Goal: Task Accomplishment & Management: Manage account settings

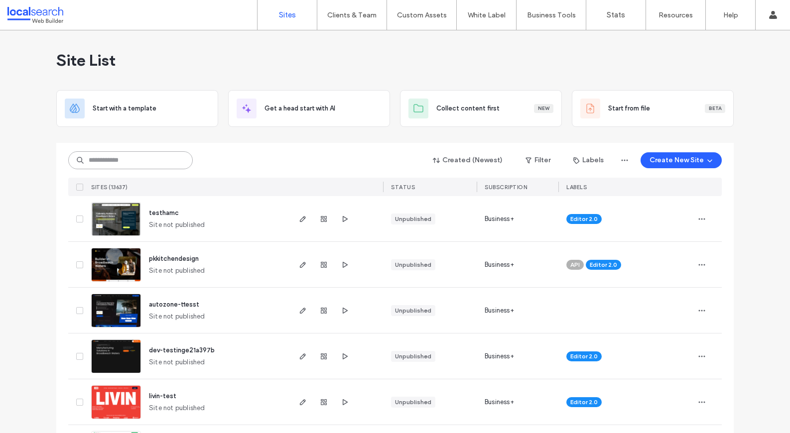
drag, startPoint x: 126, startPoint y: 168, endPoint x: 132, endPoint y: 161, distance: 8.5
click at [129, 164] on input at bounding box center [130, 160] width 125 height 18
paste input "********"
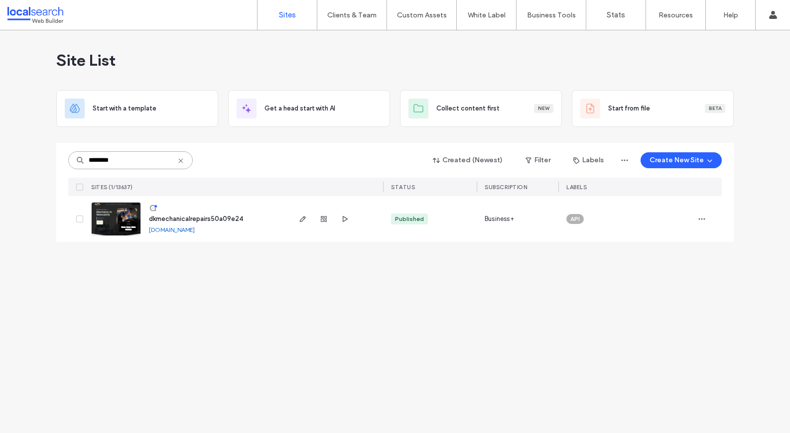
type input "********"
click at [197, 219] on span "dkmechanicalrepairs50a09e24" at bounding box center [196, 218] width 94 height 7
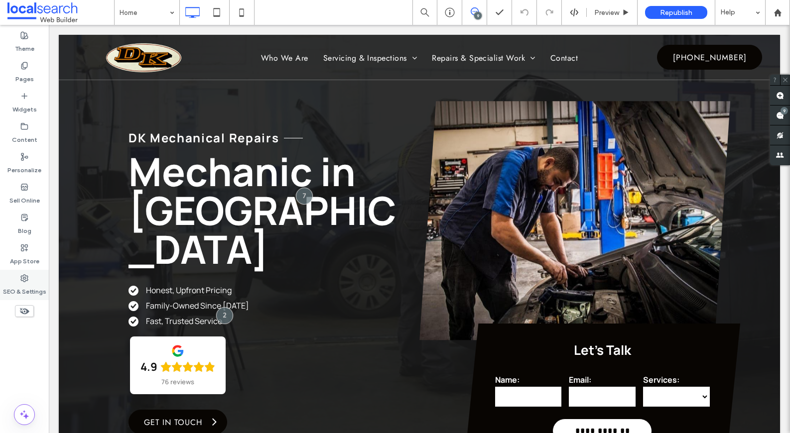
click at [23, 275] on use at bounding box center [24, 278] width 7 height 7
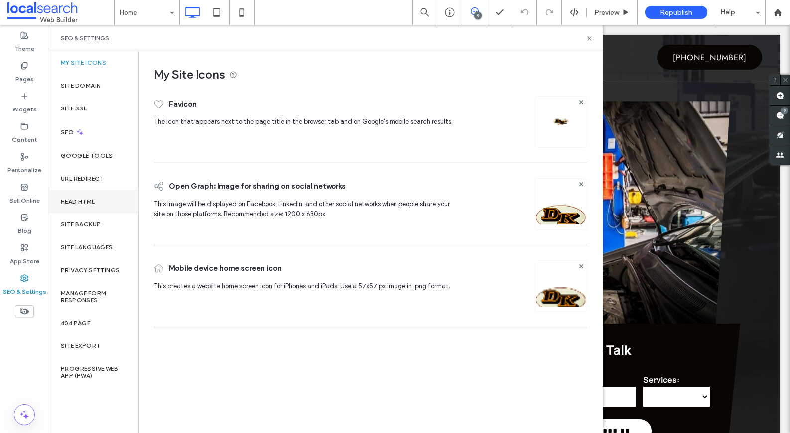
drag, startPoint x: 70, startPoint y: 221, endPoint x: 123, endPoint y: 208, distance: 54.3
click at [70, 221] on label "Site Backup" at bounding box center [81, 224] width 40 height 7
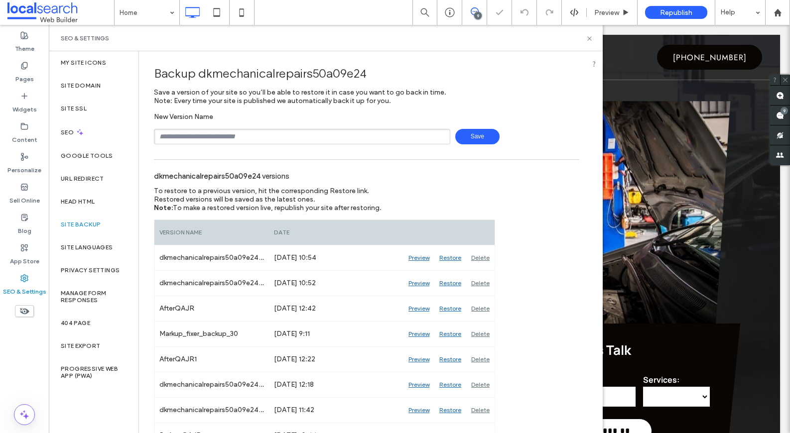
click at [316, 143] on input "text" at bounding box center [302, 136] width 296 height 15
click at [486, 143] on span "Save" at bounding box center [477, 136] width 44 height 15
type input "**********"
click at [595, 37] on div "SEO & Settings" at bounding box center [326, 38] width 554 height 26
drag, startPoint x: 590, startPoint y: 38, endPoint x: 541, endPoint y: 13, distance: 54.8
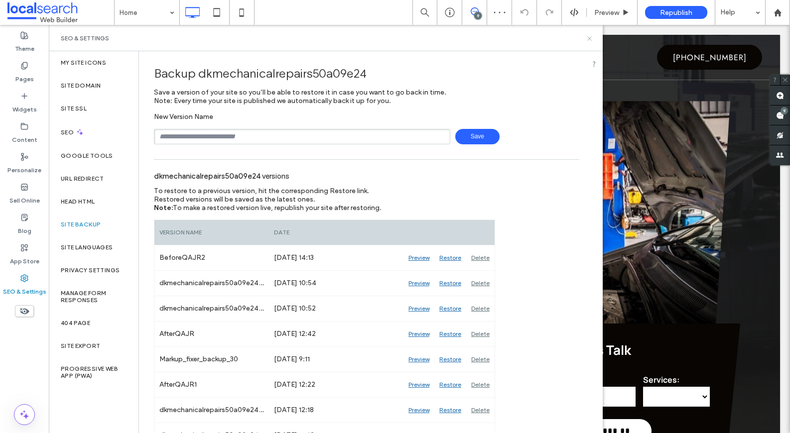
click at [590, 38] on icon at bounding box center [589, 38] width 7 height 7
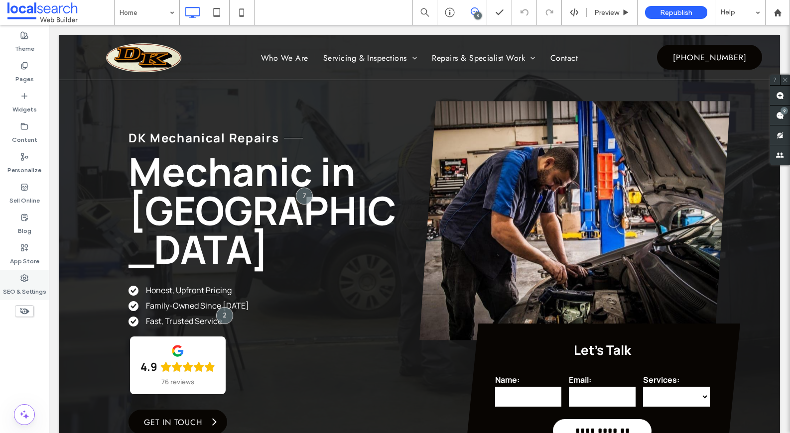
click at [17, 281] on div "SEO & Settings" at bounding box center [24, 285] width 49 height 30
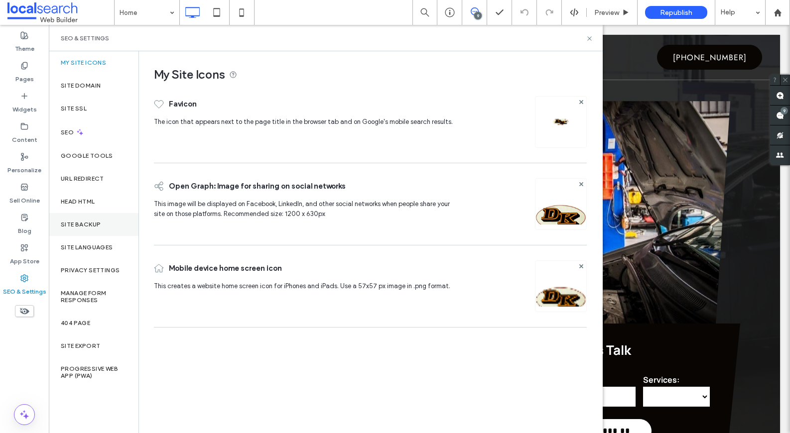
drag, startPoint x: 98, startPoint y: 211, endPoint x: 98, endPoint y: 217, distance: 6.0
click at [98, 212] on div "Head HTML" at bounding box center [94, 201] width 90 height 23
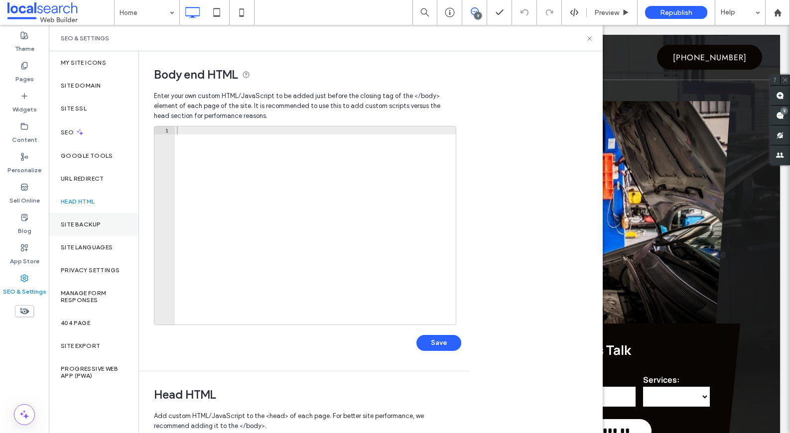
click at [98, 219] on div "Site Backup" at bounding box center [94, 224] width 90 height 23
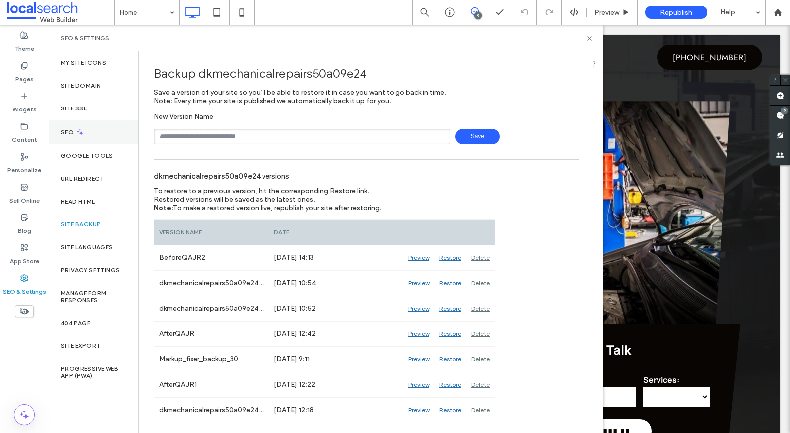
click at [102, 129] on div "SEO" at bounding box center [94, 132] width 90 height 24
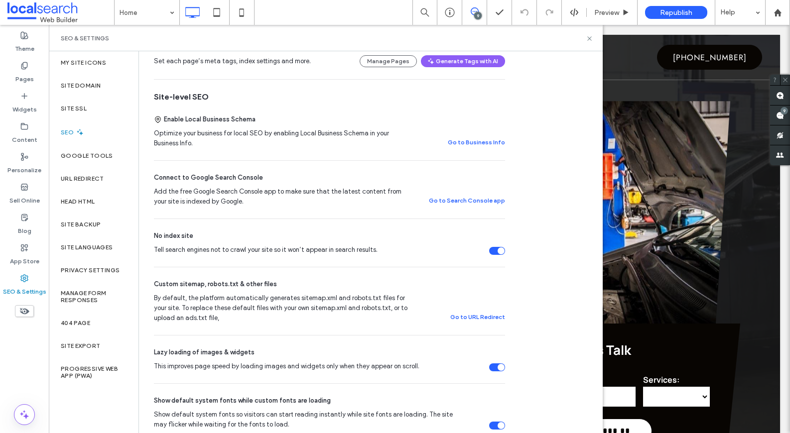
scroll to position [171, 0]
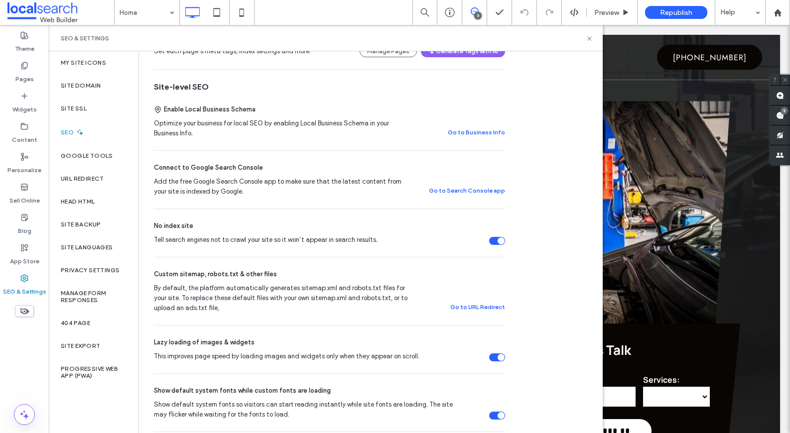
click at [498, 241] on div "Tell search engines not to crawl your site so it won’t appear in search results." at bounding box center [501, 241] width 7 height 7
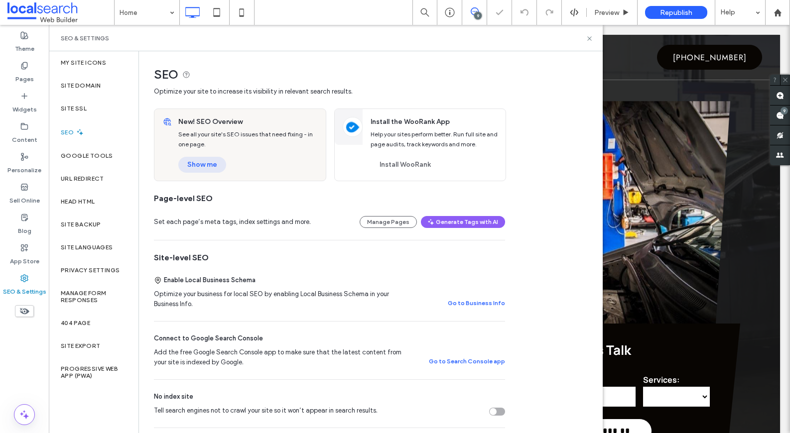
click at [213, 169] on button "Show me" at bounding box center [202, 165] width 48 height 16
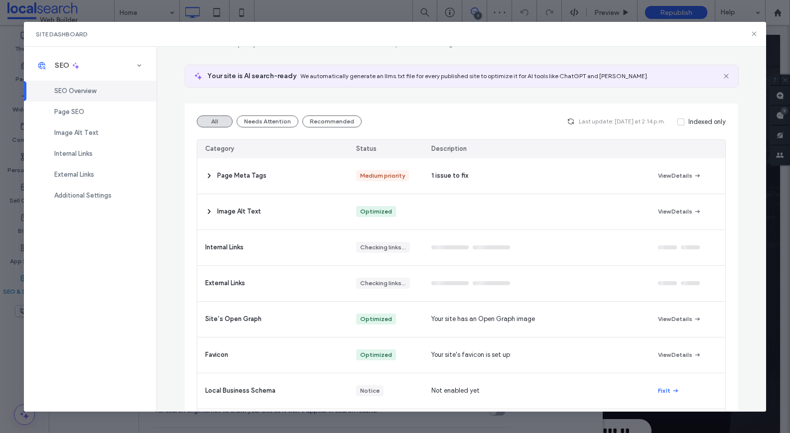
scroll to position [125, 0]
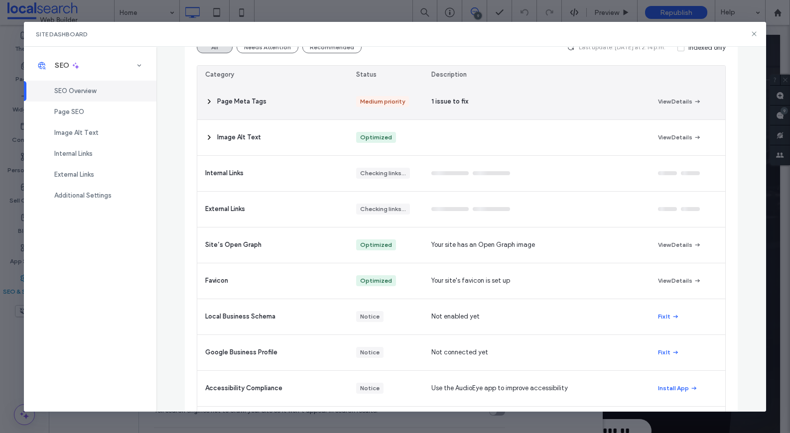
click at [213, 101] on div "Page Meta Tags" at bounding box center [272, 101] width 151 height 35
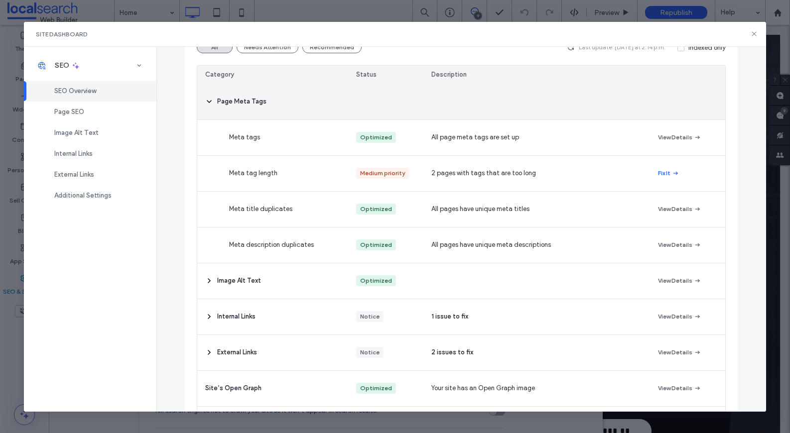
click at [210, 102] on icon at bounding box center [209, 102] width 8 height 8
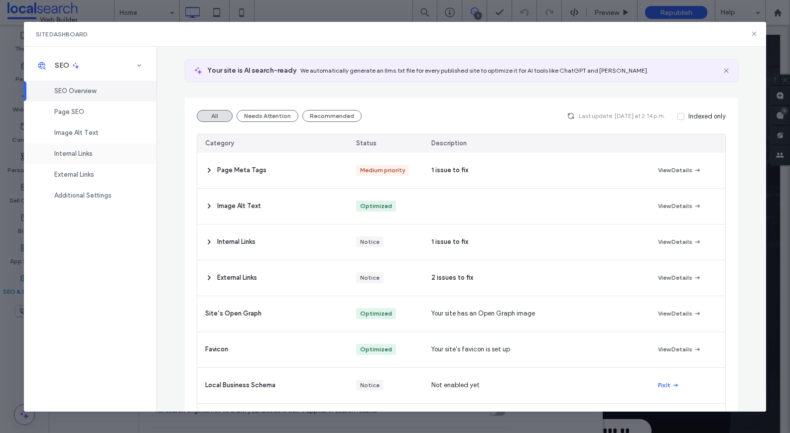
scroll to position [0, 0]
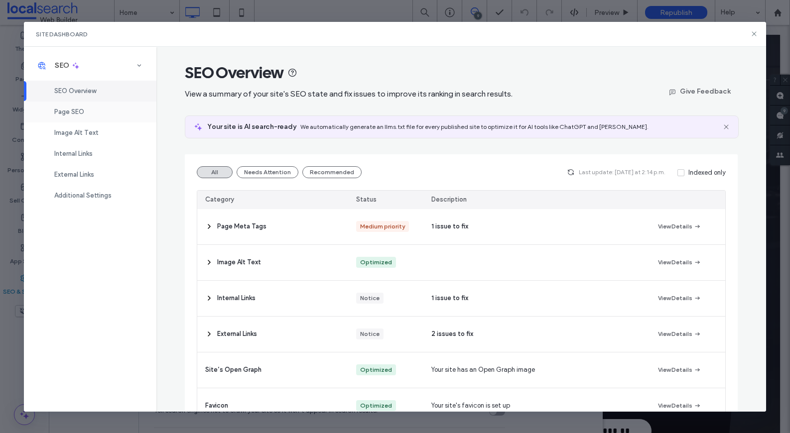
click at [118, 102] on div "Page SEO" at bounding box center [90, 112] width 133 height 21
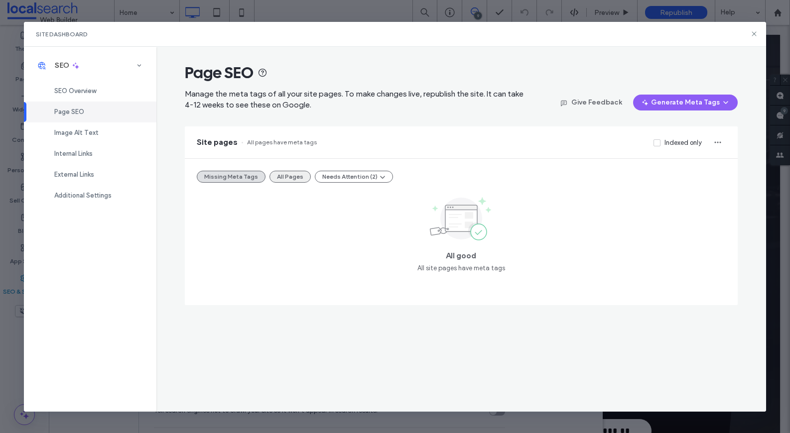
click at [279, 175] on button "All Pages" at bounding box center [289, 177] width 41 height 12
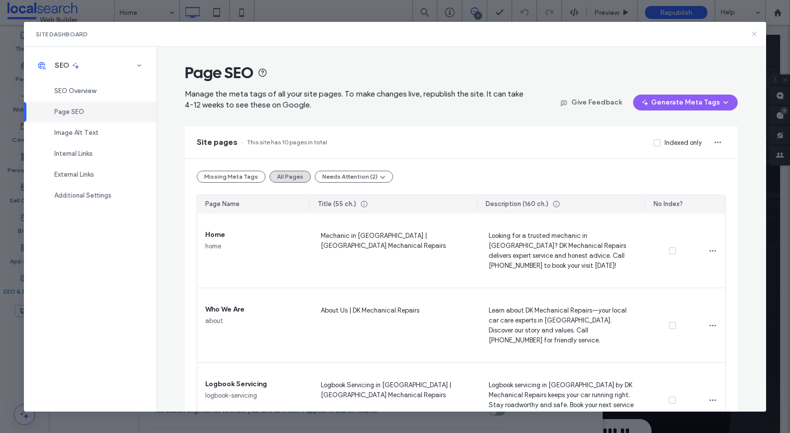
click at [754, 37] on icon at bounding box center [754, 34] width 8 height 8
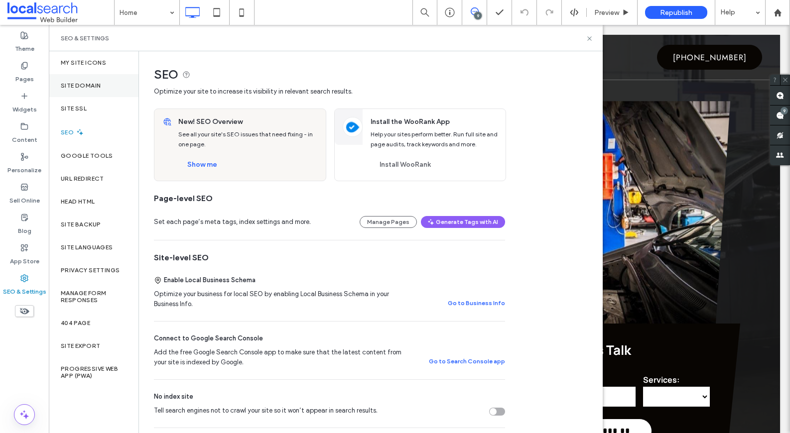
click at [107, 91] on div "Site Domain" at bounding box center [94, 85] width 90 height 23
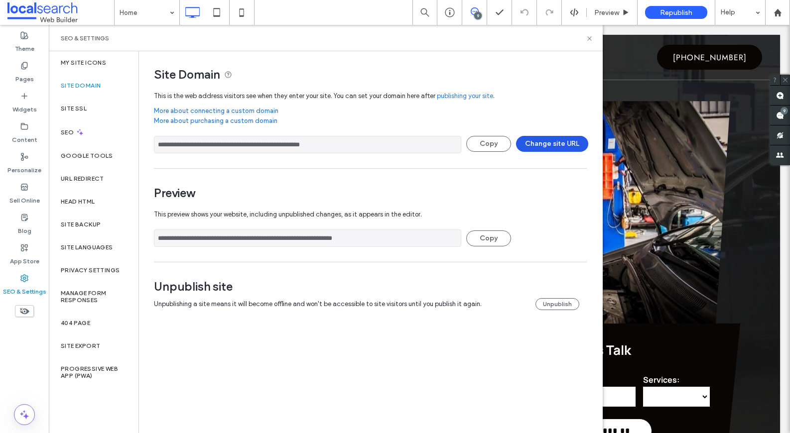
click at [553, 143] on button "Change site URL" at bounding box center [552, 144] width 72 height 16
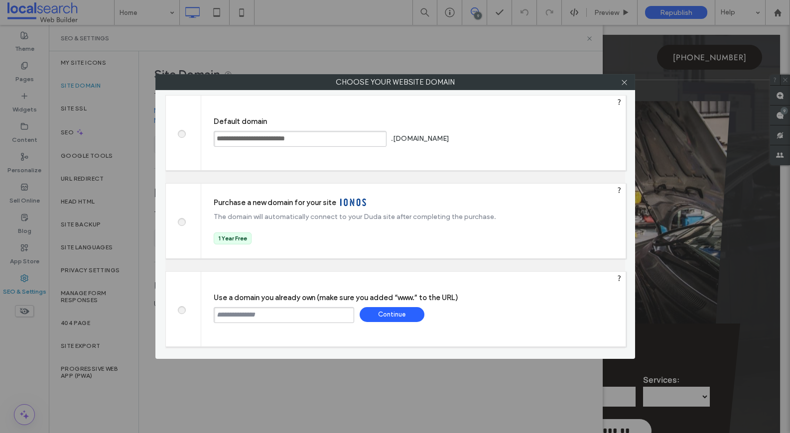
click at [306, 318] on input "text" at bounding box center [284, 315] width 140 height 16
paste input "**********"
type input "**********"
click at [382, 311] on div "Continue" at bounding box center [392, 314] width 65 height 15
type input "**********"
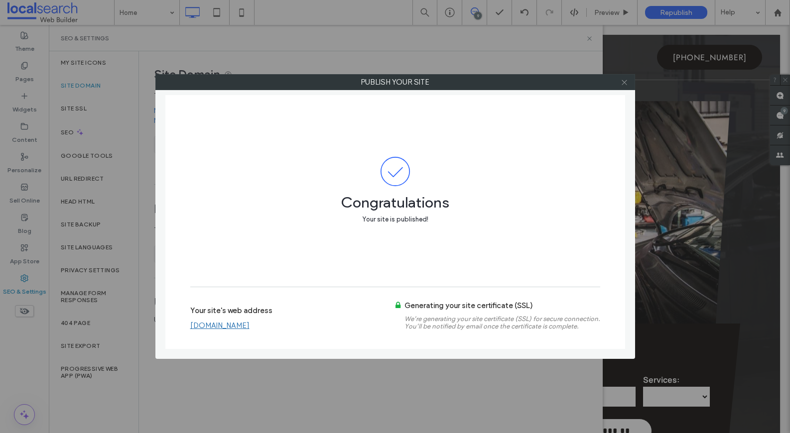
click at [623, 85] on icon at bounding box center [624, 82] width 7 height 7
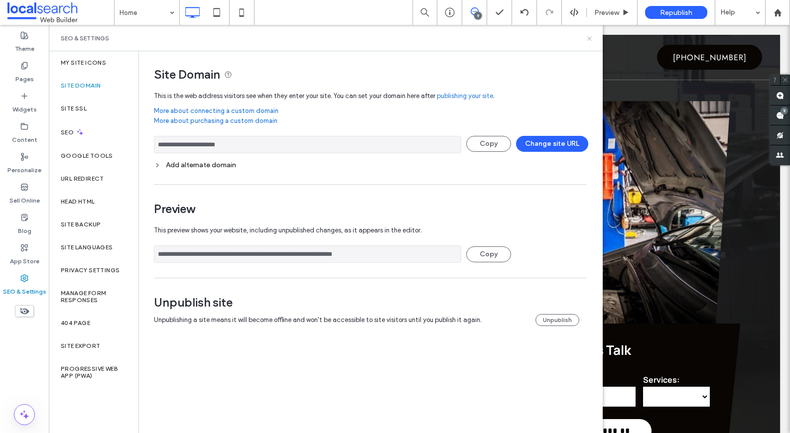
click at [587, 40] on icon at bounding box center [589, 38] width 7 height 7
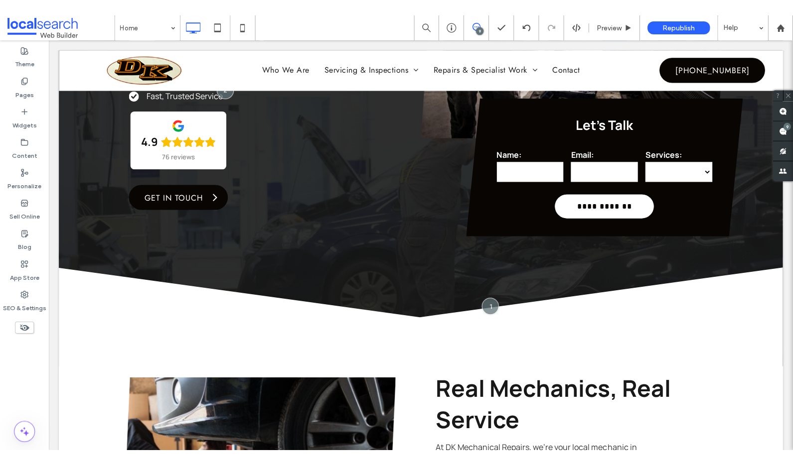
scroll to position [242, 0]
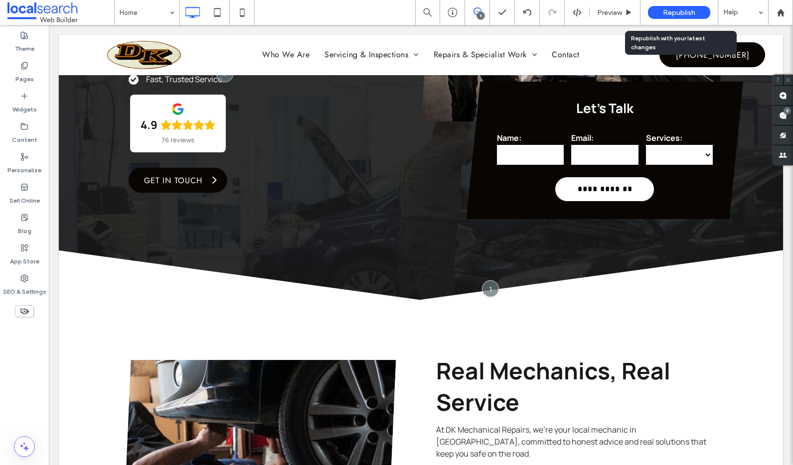
click at [692, 14] on span "Republish" at bounding box center [679, 12] width 32 height 8
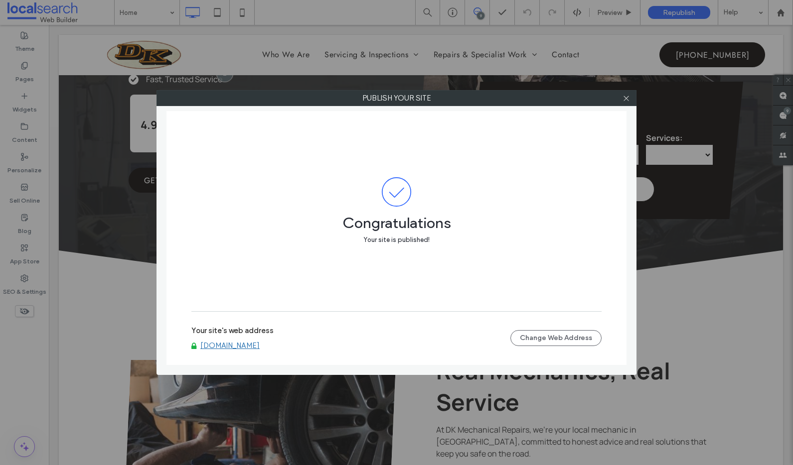
click at [260, 345] on link "www.dkmechanical.com.au" at bounding box center [229, 345] width 59 height 9
click at [622, 95] on icon at bounding box center [625, 98] width 7 height 7
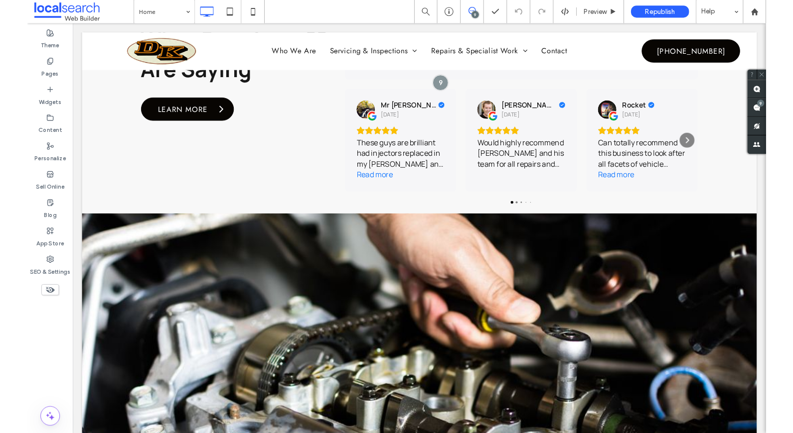
scroll to position [3531, 0]
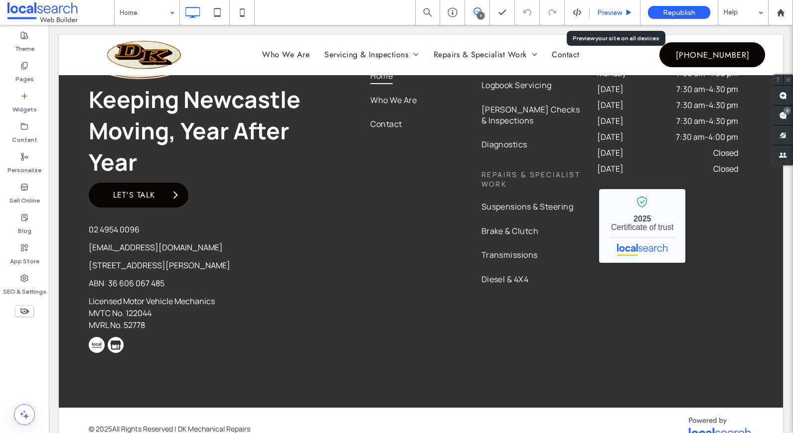
click at [618, 12] on span "Preview" at bounding box center [609, 12] width 25 height 8
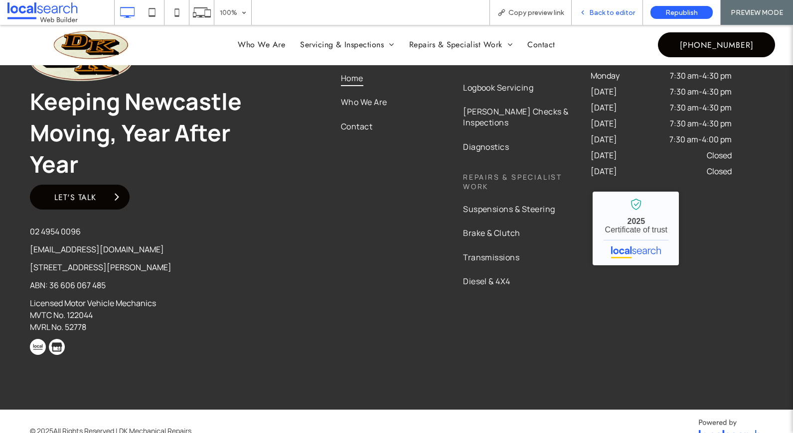
scroll to position [3545, 0]
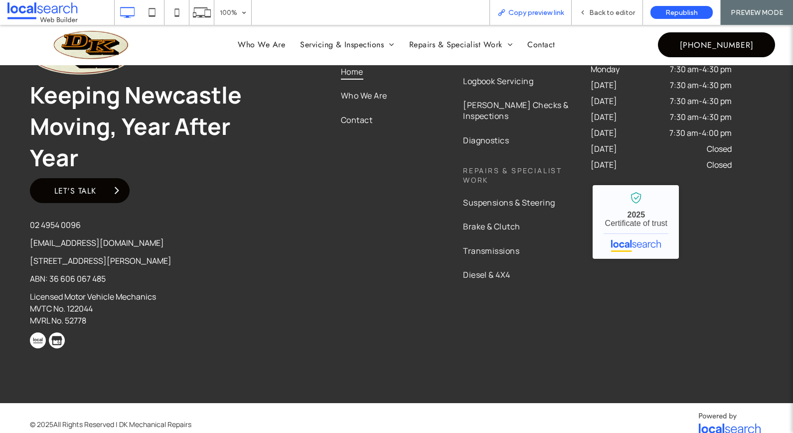
click at [521, 13] on span "Copy preview link" at bounding box center [535, 12] width 55 height 8
click at [586, 9] on icon at bounding box center [582, 12] width 7 height 7
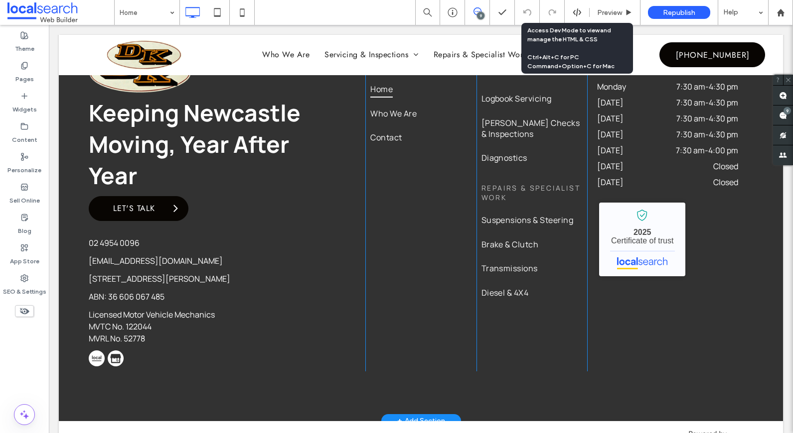
scroll to position [3531, 0]
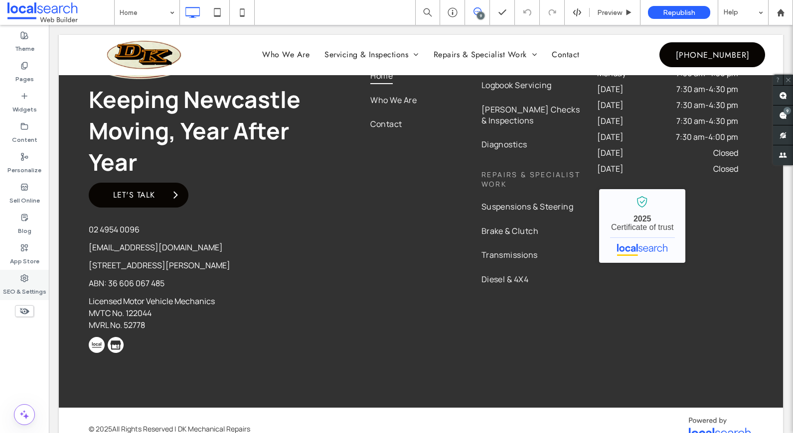
click at [36, 274] on div "SEO & Settings" at bounding box center [24, 285] width 49 height 30
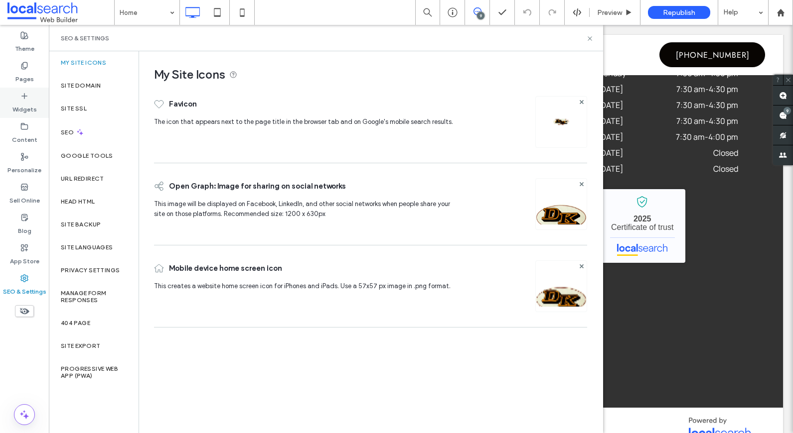
click at [38, 114] on div "Widgets" at bounding box center [24, 103] width 49 height 30
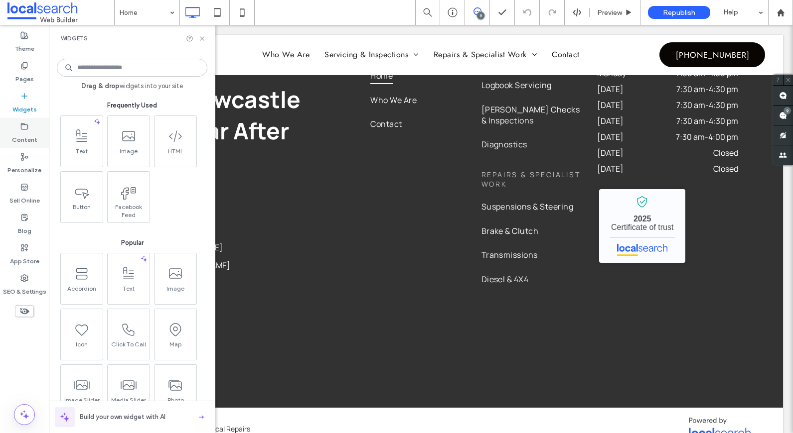
click at [33, 129] on div "Content" at bounding box center [24, 133] width 49 height 30
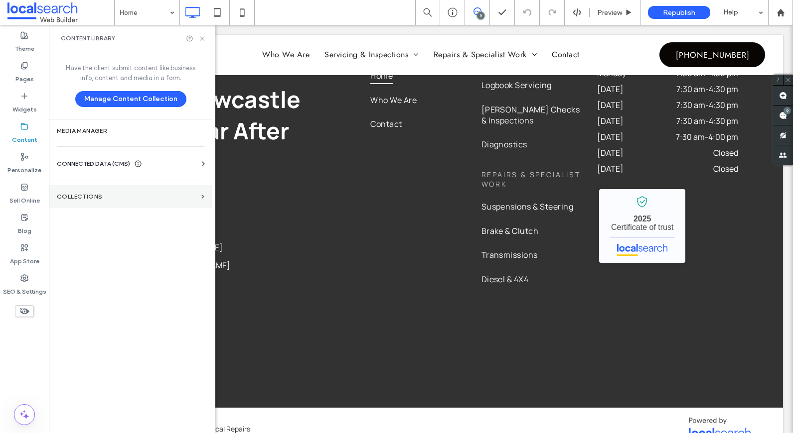
click at [110, 194] on label "Collections" at bounding box center [127, 196] width 140 height 7
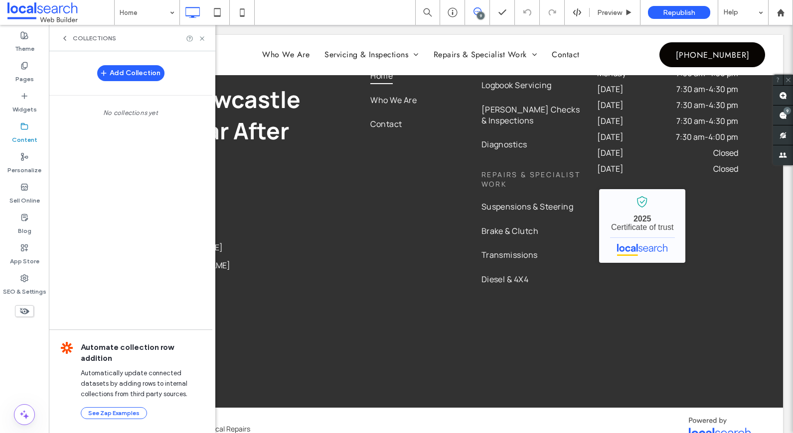
click at [86, 39] on span "Collections" at bounding box center [94, 38] width 43 height 8
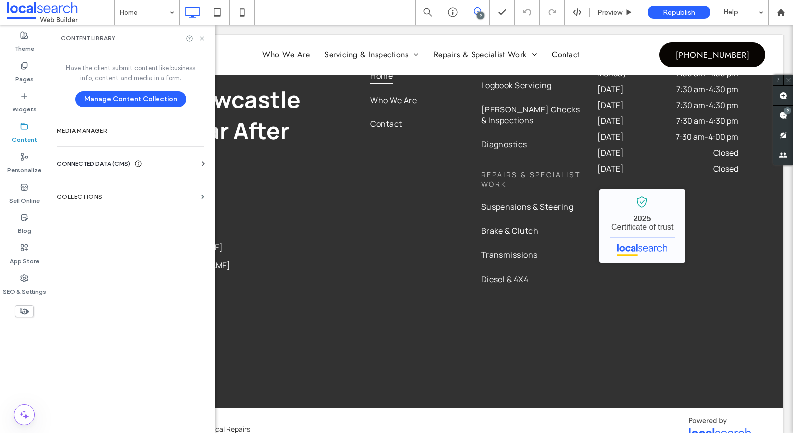
click at [134, 159] on div "CONNECTED DATA (CMS)" at bounding box center [99, 164] width 85 height 10
click at [107, 193] on section "Business Info" at bounding box center [132, 188] width 151 height 23
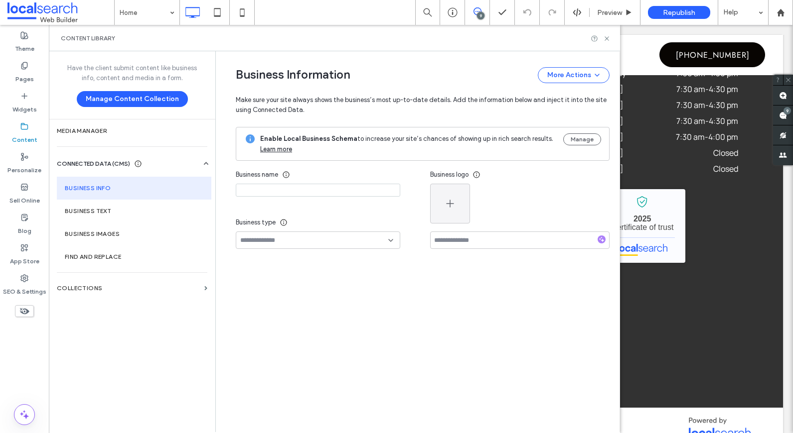
type input "**********"
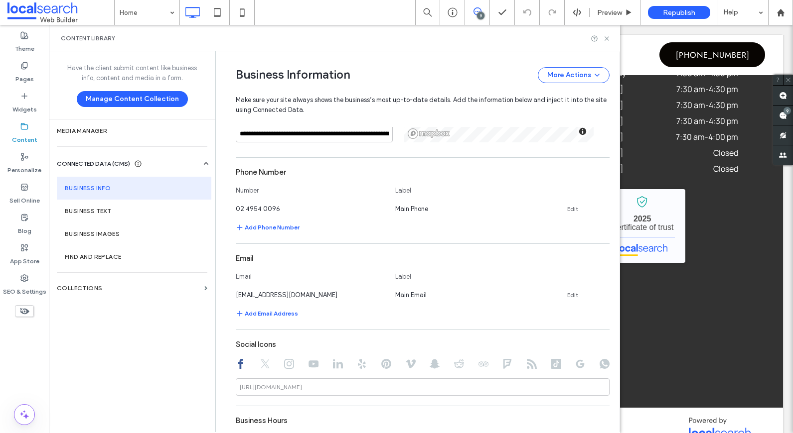
scroll to position [277, 0]
click at [605, 35] on icon at bounding box center [606, 38] width 7 height 7
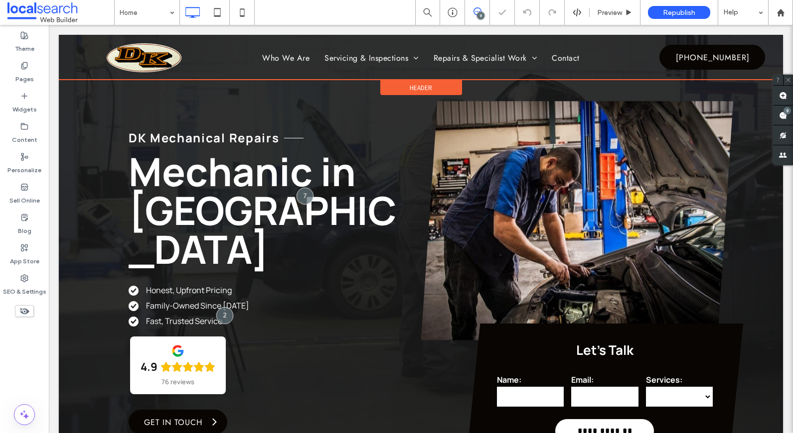
scroll to position [0, 0]
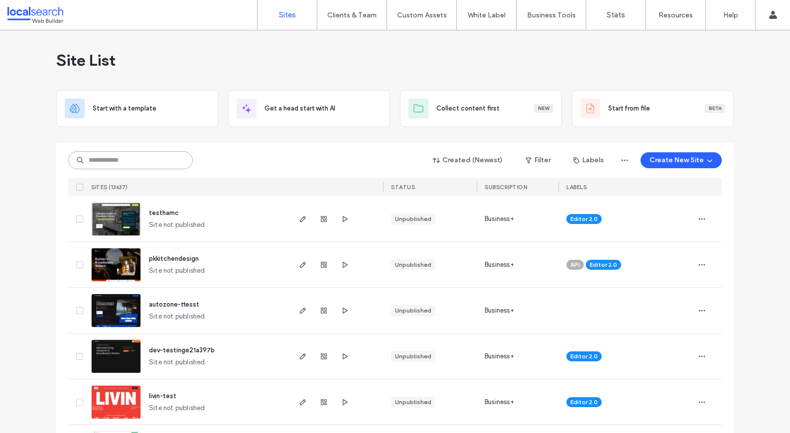
click at [121, 161] on input at bounding box center [130, 160] width 125 height 18
paste input "**********"
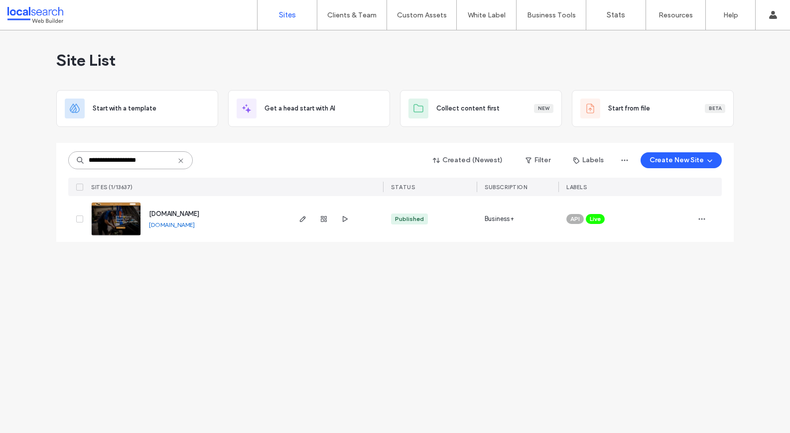
type input "**********"
click at [172, 212] on span "www.dkmechanical.com.au" at bounding box center [174, 213] width 50 height 7
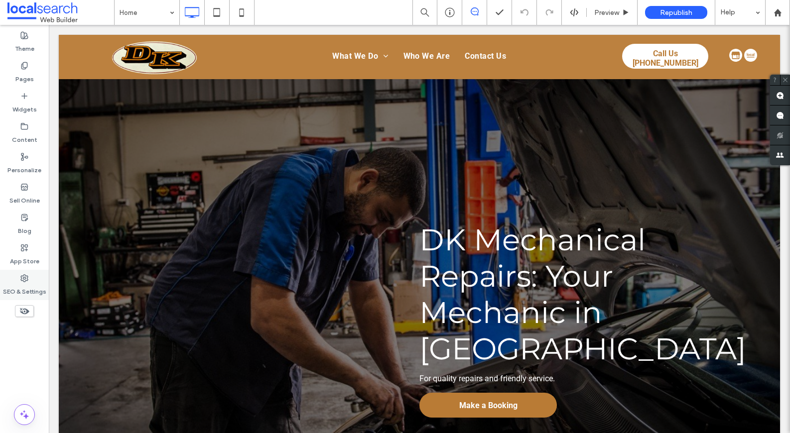
drag, startPoint x: 35, startPoint y: 284, endPoint x: 45, endPoint y: 272, distance: 15.6
click at [35, 284] on label "SEO & Settings" at bounding box center [24, 289] width 43 height 14
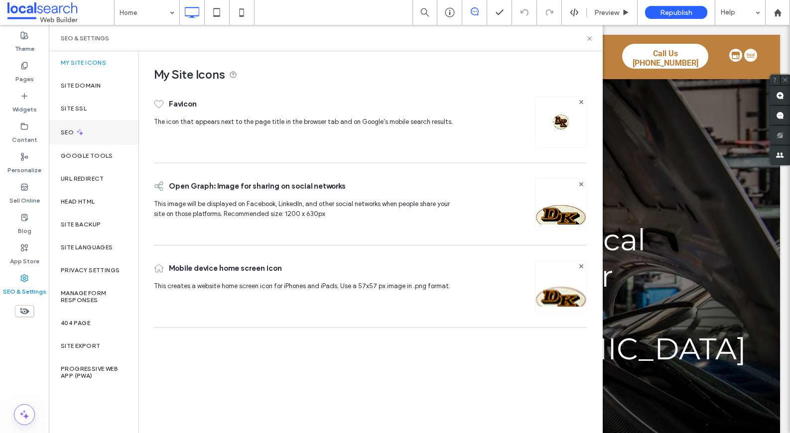
drag, startPoint x: 96, startPoint y: 132, endPoint x: 112, endPoint y: 142, distance: 19.3
click at [96, 132] on div "SEO" at bounding box center [94, 132] width 90 height 24
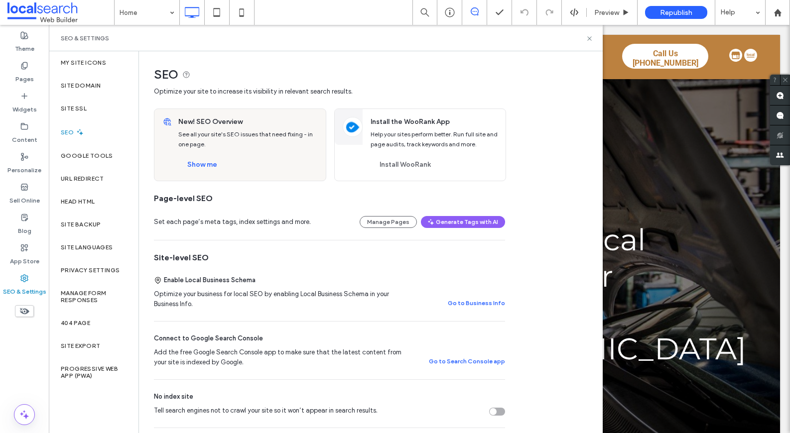
click at [502, 410] on div "Tell search engines not to crawl your site so it won’t appear in search results." at bounding box center [497, 412] width 16 height 8
click at [82, 81] on div "Site Domain" at bounding box center [94, 85] width 90 height 23
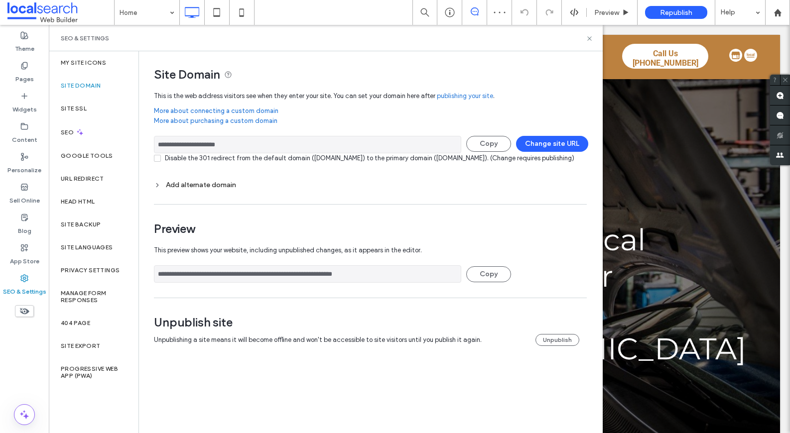
click at [181, 192] on div "Add alternate domain" at bounding box center [370, 184] width 433 height 13
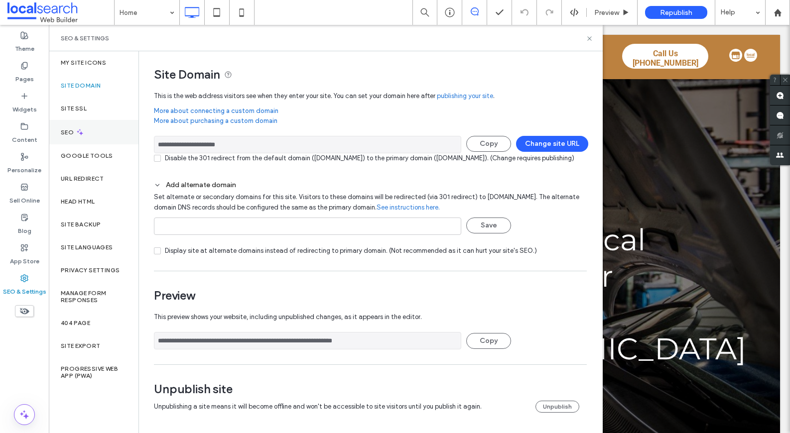
drag, startPoint x: 376, startPoint y: 148, endPoint x: 137, endPoint y: 140, distance: 238.7
click at [137, 140] on div "**********" at bounding box center [326, 242] width 554 height 382
click at [102, 187] on div "URL Redirect" at bounding box center [94, 178] width 90 height 23
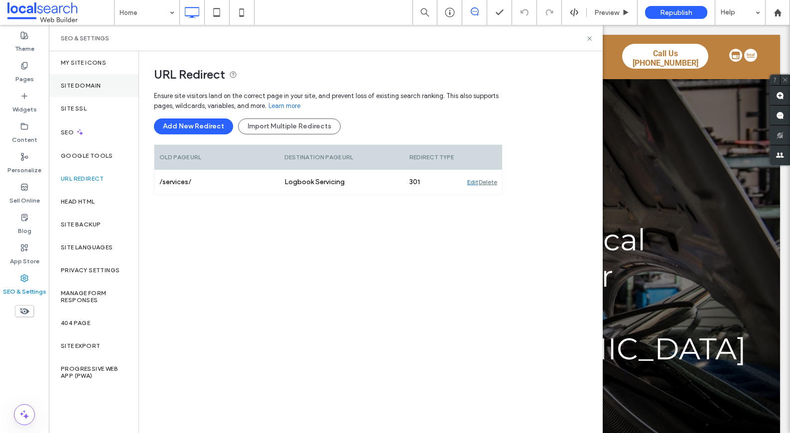
click at [109, 87] on div "Site Domain" at bounding box center [94, 85] width 90 height 23
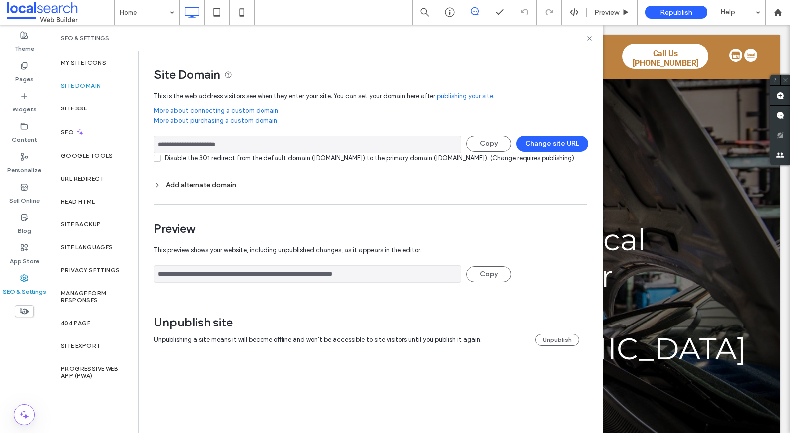
drag, startPoint x: 328, startPoint y: 143, endPoint x: 152, endPoint y: 141, distance: 175.9
click at [152, 141] on div "**********" at bounding box center [366, 208] width 455 height 315
click at [562, 148] on button "Change site URL" at bounding box center [552, 144] width 72 height 16
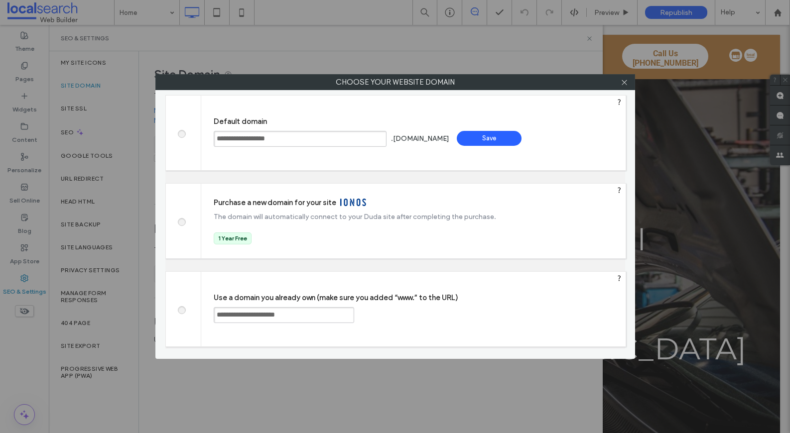
click at [381, 137] on input "**********" at bounding box center [300, 139] width 173 height 16
click at [522, 134] on div "Save" at bounding box center [489, 138] width 65 height 15
type input "**********"
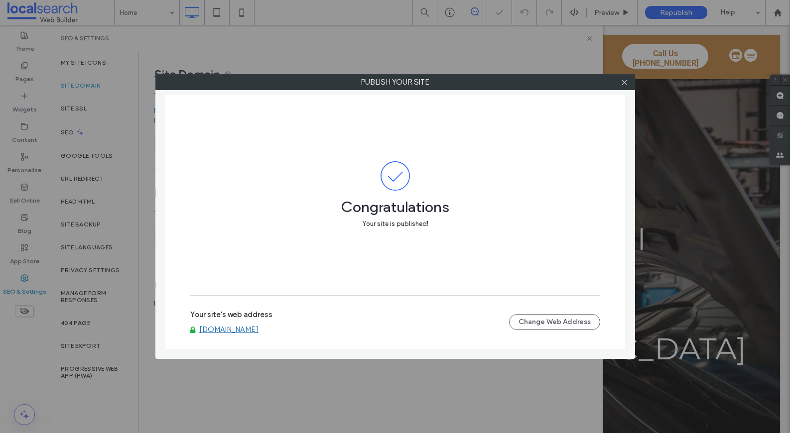
click at [628, 83] on div at bounding box center [624, 82] width 15 height 15
drag, startPoint x: 624, startPoint y: 83, endPoint x: 511, endPoint y: 6, distance: 136.4
click at [619, 80] on div at bounding box center [624, 82] width 15 height 15
click at [624, 82] on use at bounding box center [624, 82] width 5 height 5
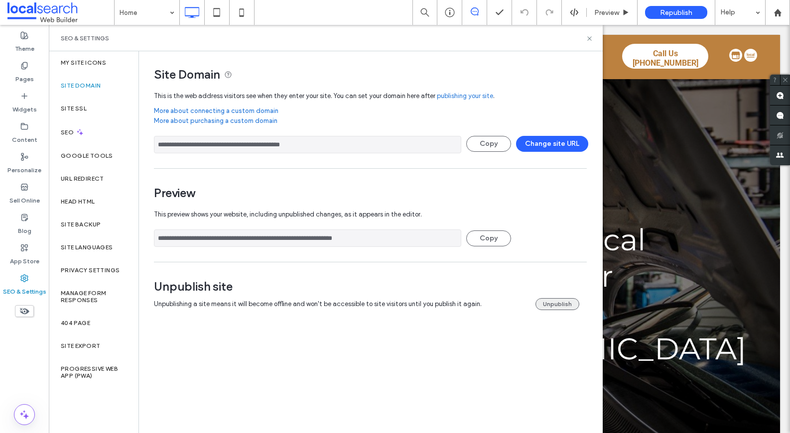
click at [567, 306] on button "Unpublish" at bounding box center [558, 304] width 44 height 12
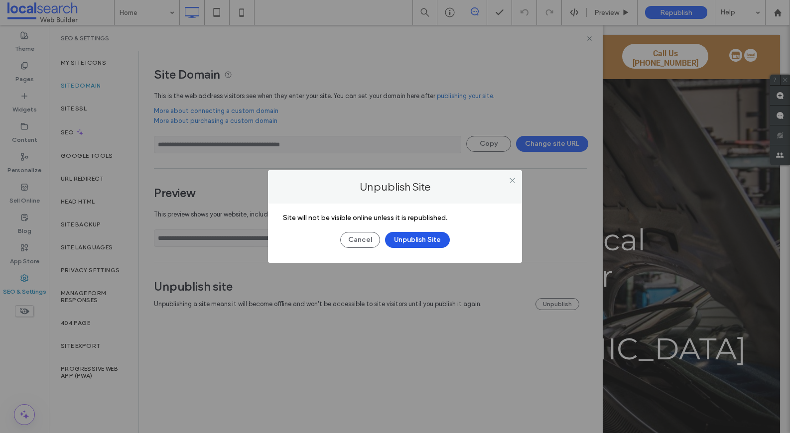
click at [435, 235] on button "Unpublish Site" at bounding box center [417, 240] width 65 height 16
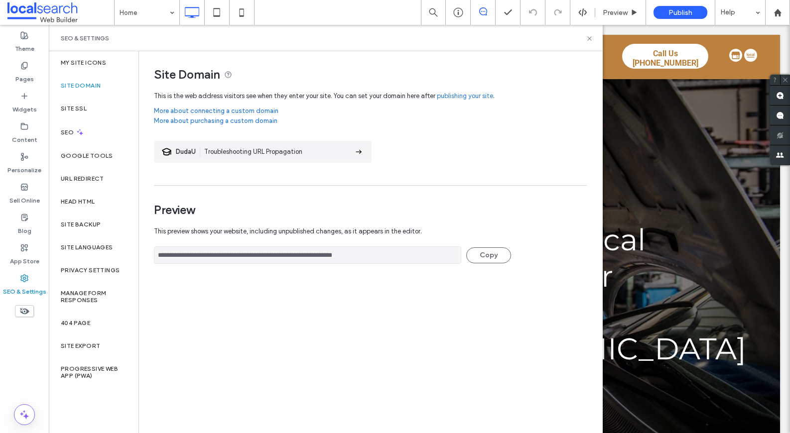
click at [589, 32] on div "SEO & Settings" at bounding box center [326, 38] width 554 height 26
click at [589, 35] on icon at bounding box center [589, 38] width 7 height 7
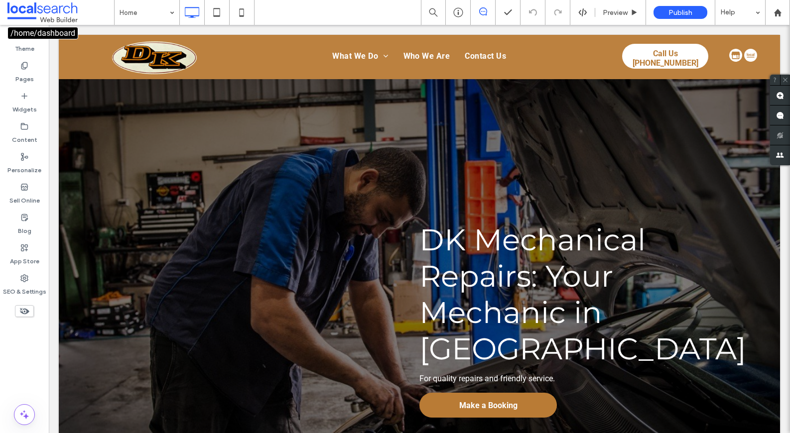
click at [52, 17] on span at bounding box center [60, 12] width 107 height 20
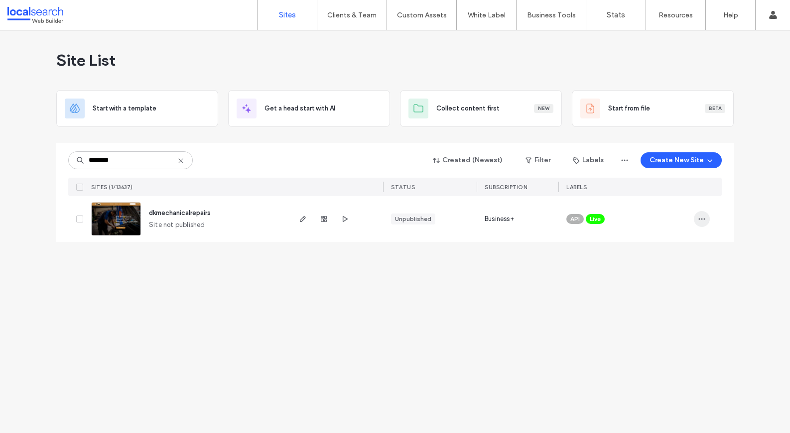
type input "********"
click at [702, 215] on icon "button" at bounding box center [702, 219] width 8 height 8
click at [656, 300] on span "Assign Label" at bounding box center [658, 302] width 36 height 10
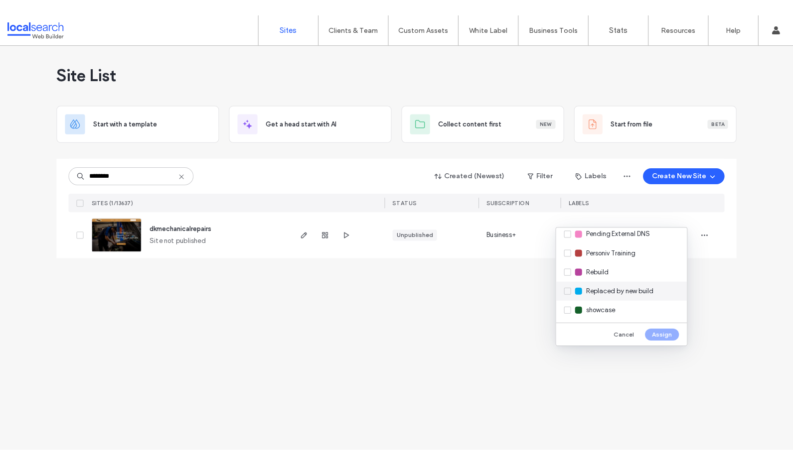
scroll to position [272, 0]
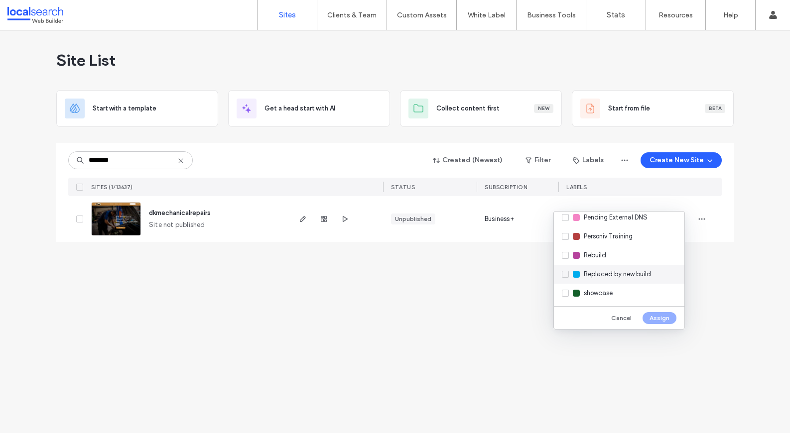
click at [629, 271] on span "Replaced by new build" at bounding box center [617, 274] width 67 height 10
click at [670, 315] on button "Assign" at bounding box center [660, 318] width 34 height 12
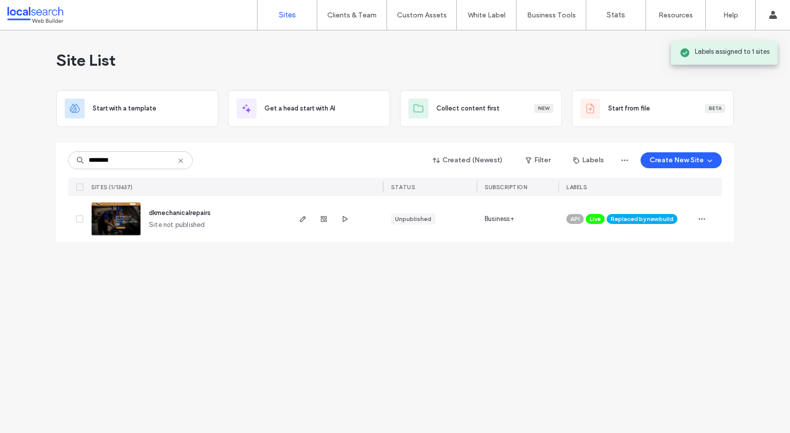
click at [599, 222] on span "Live" at bounding box center [595, 219] width 11 height 9
click at [613, 214] on icon at bounding box center [611, 212] width 4 height 4
click at [616, 246] on div "Site List Start with a template Get a head start with AI Collect content first …" at bounding box center [394, 142] width 677 height 224
click at [346, 316] on div "Site List Start with a template Get a head start with AI Collect content first …" at bounding box center [395, 231] width 790 height 403
